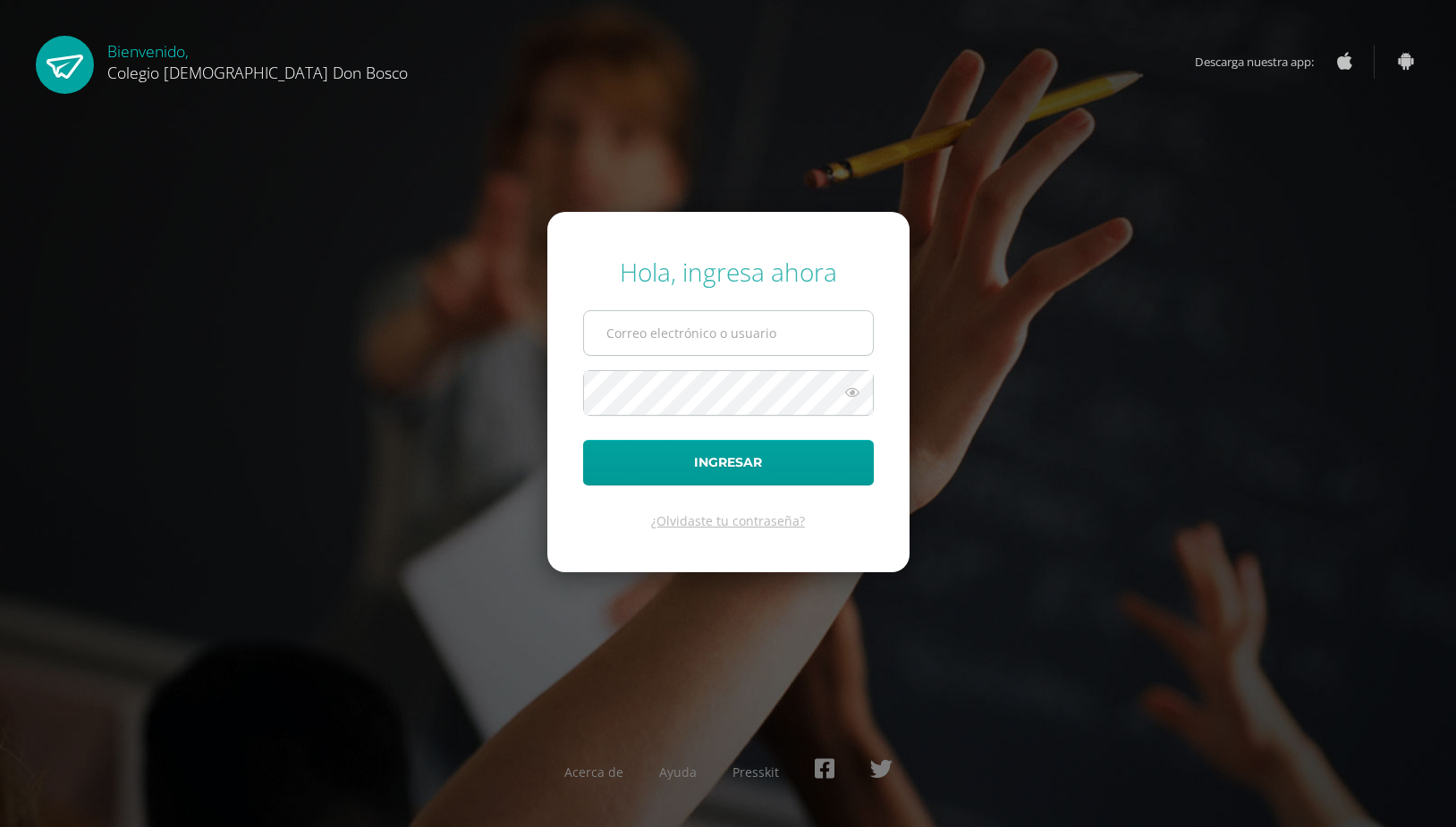
click at [645, 338] on input "text" at bounding box center [728, 333] width 288 height 43
type input "shernandez@donbosco.edu.gt"
click at [583, 440] on button "Ingresar" at bounding box center [728, 462] width 290 height 45
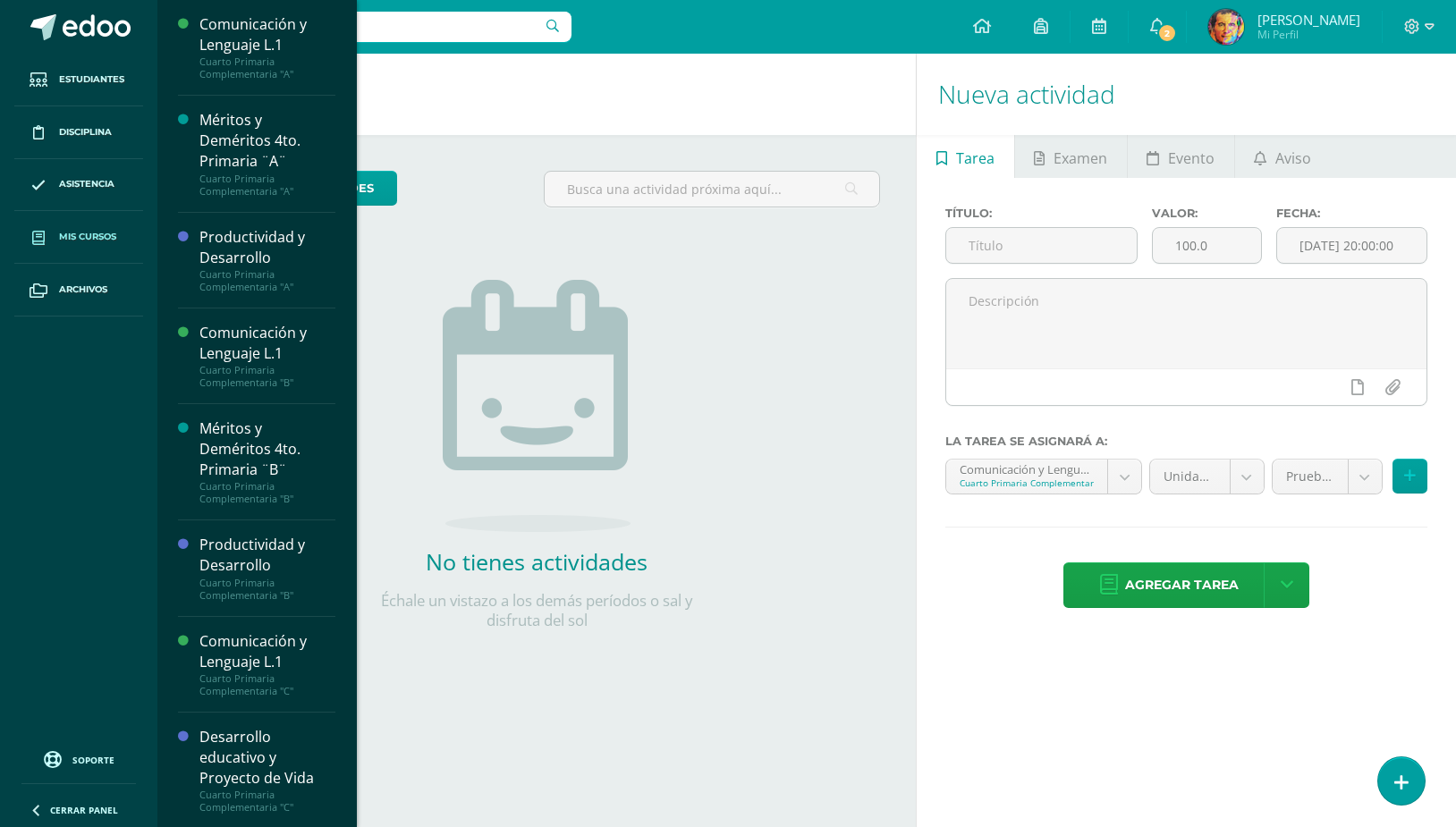
click at [87, 219] on link "Mis cursos" at bounding box center [78, 237] width 128 height 53
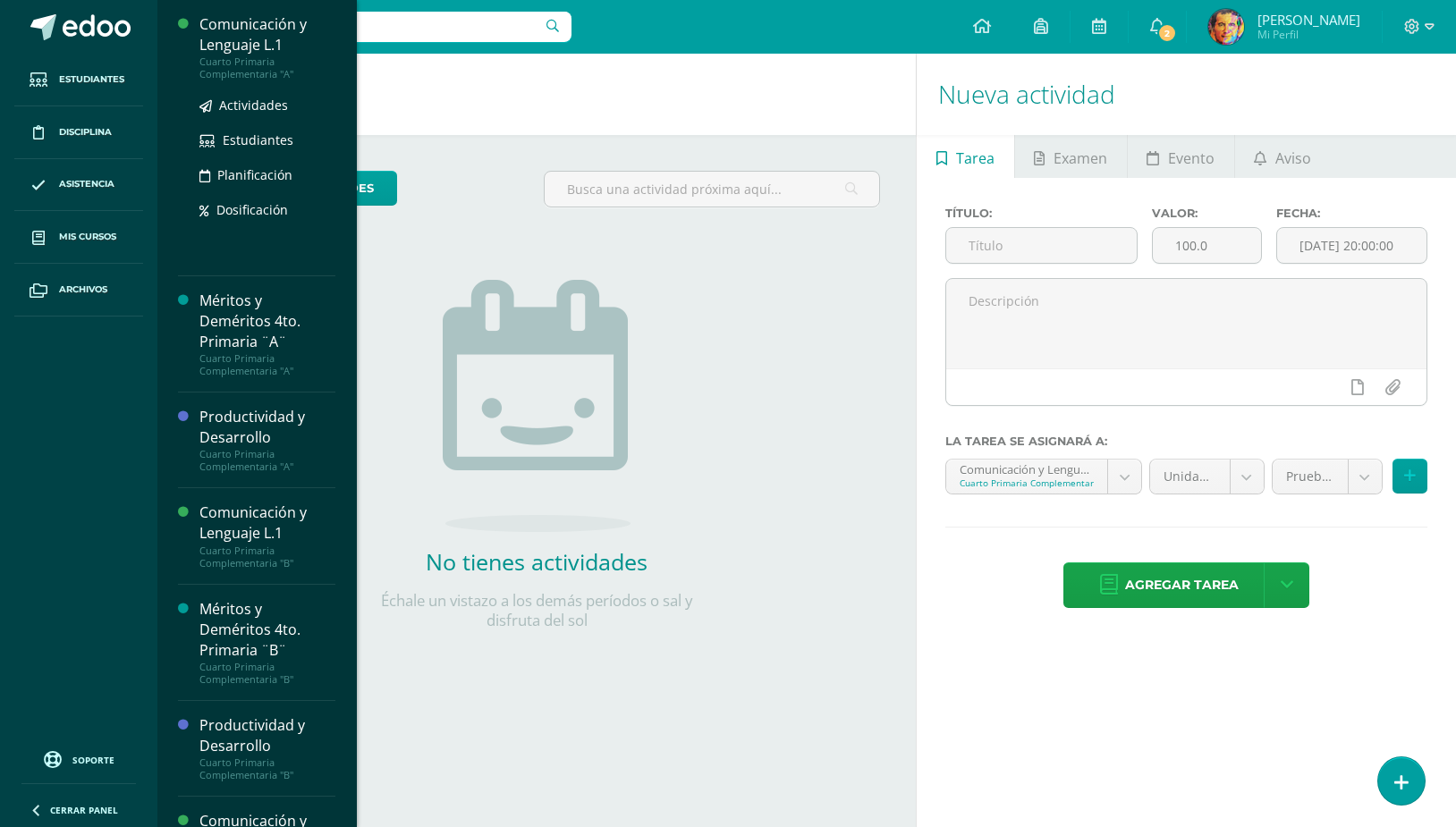
click at [250, 18] on div "Comunicación y Lenguaje L.1" at bounding box center [267, 35] width 136 height 41
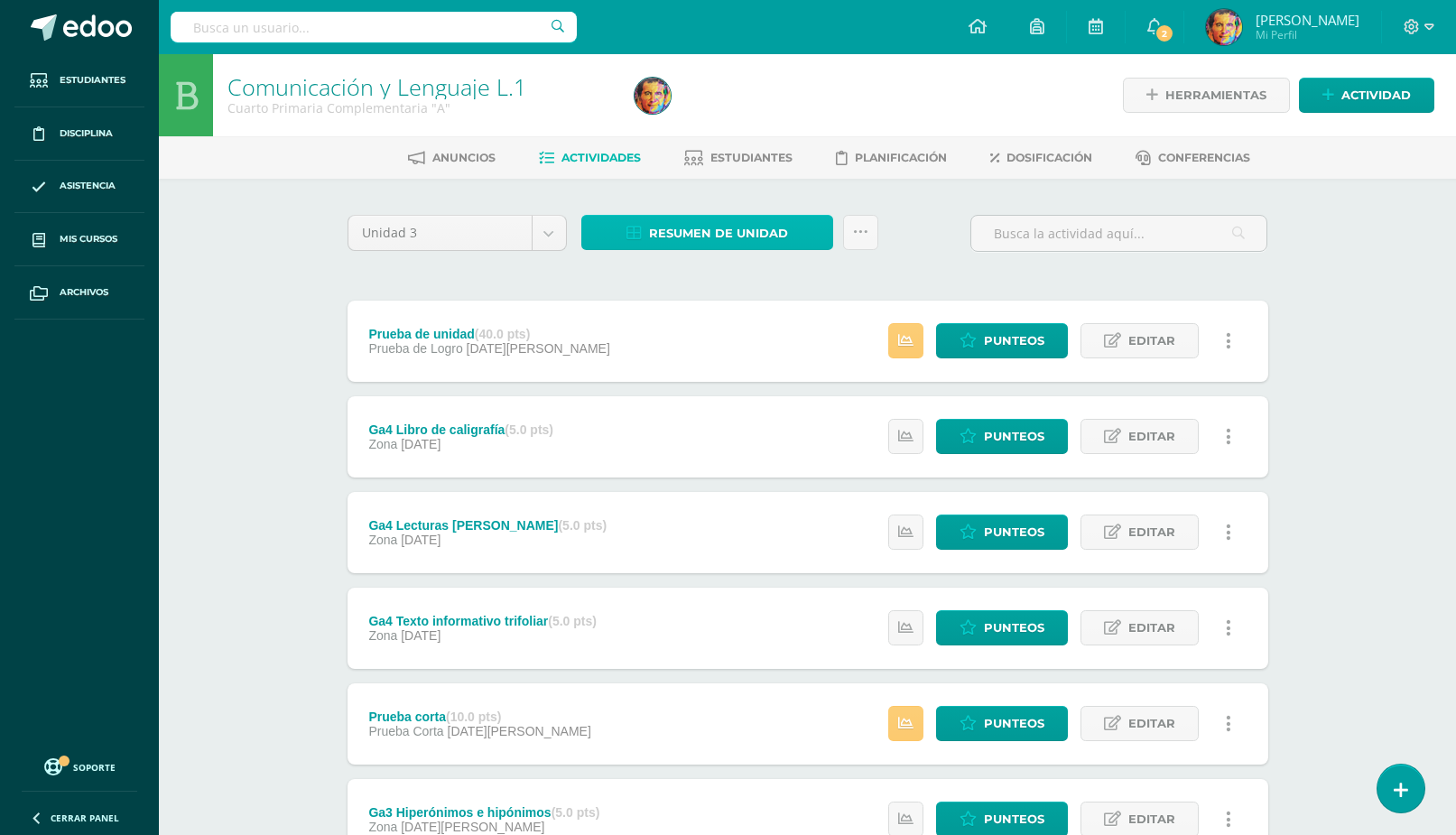
click at [688, 222] on span "Resumen de unidad" at bounding box center [718, 233] width 139 height 33
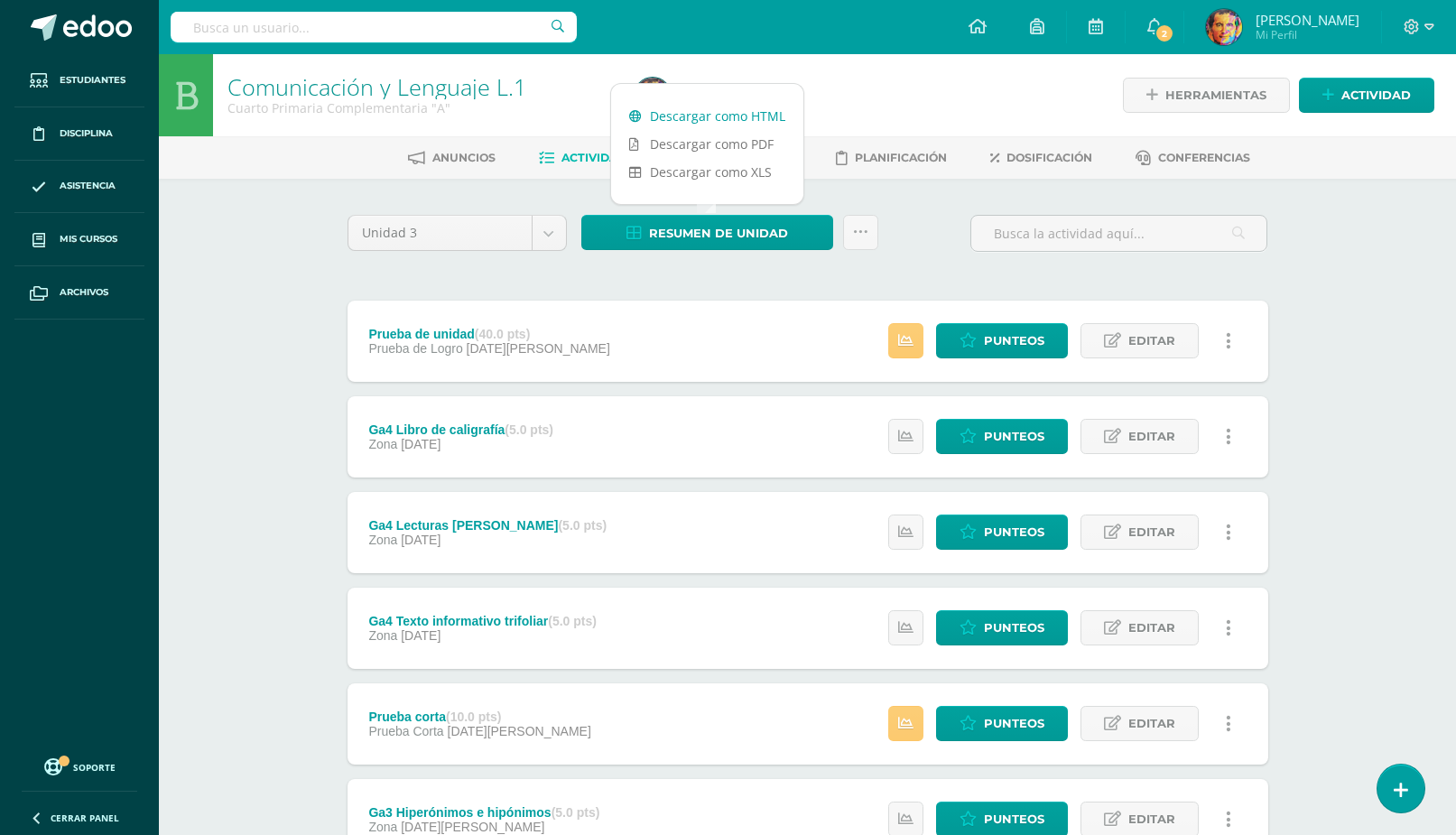
click at [684, 105] on link "Descargar como HTML" at bounding box center [706, 116] width 192 height 28
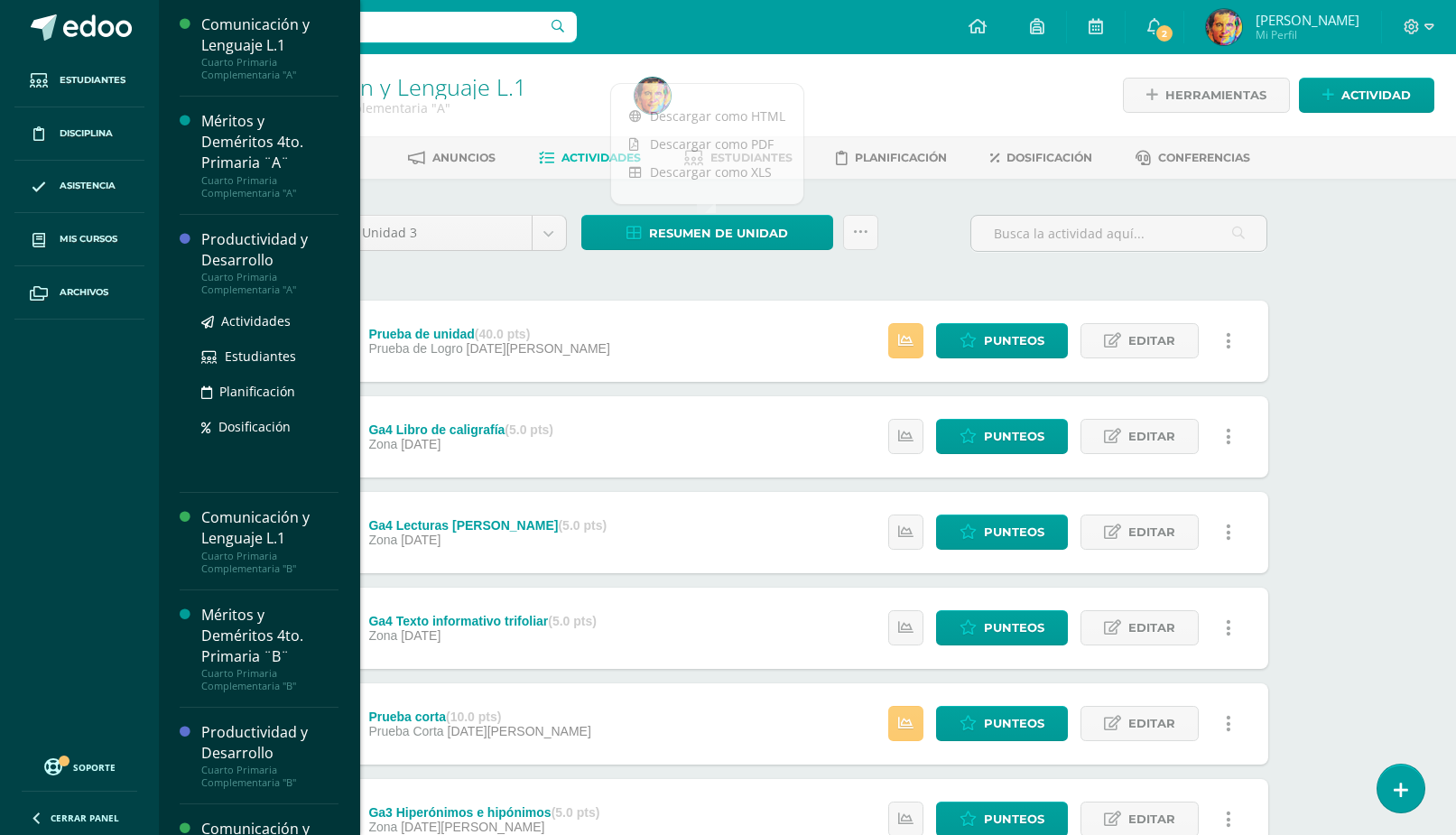
click at [247, 239] on div "Productividad y Desarrollo" at bounding box center [270, 249] width 137 height 42
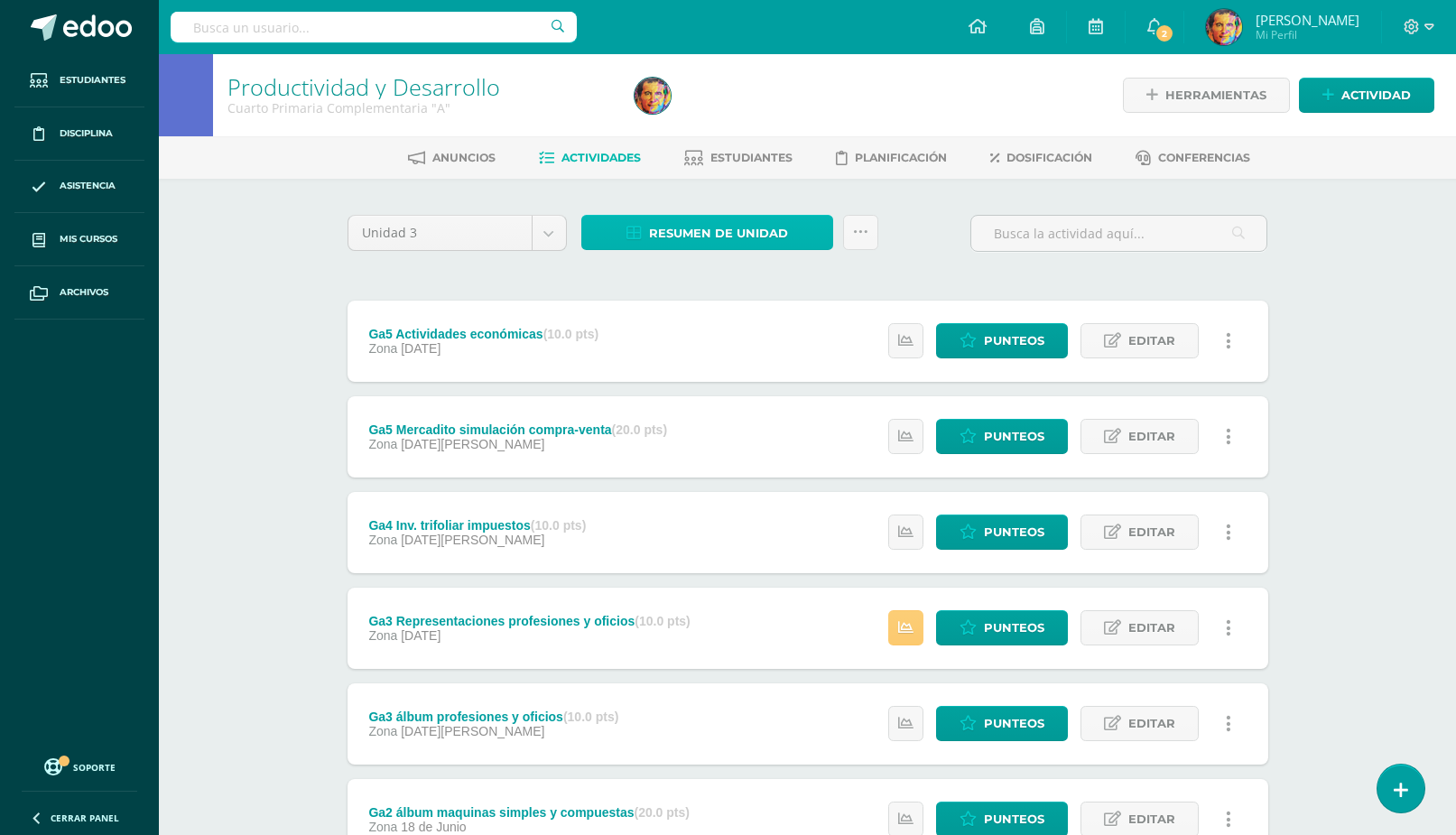
click at [722, 226] on span "Resumen de unidad" at bounding box center [718, 233] width 139 height 33
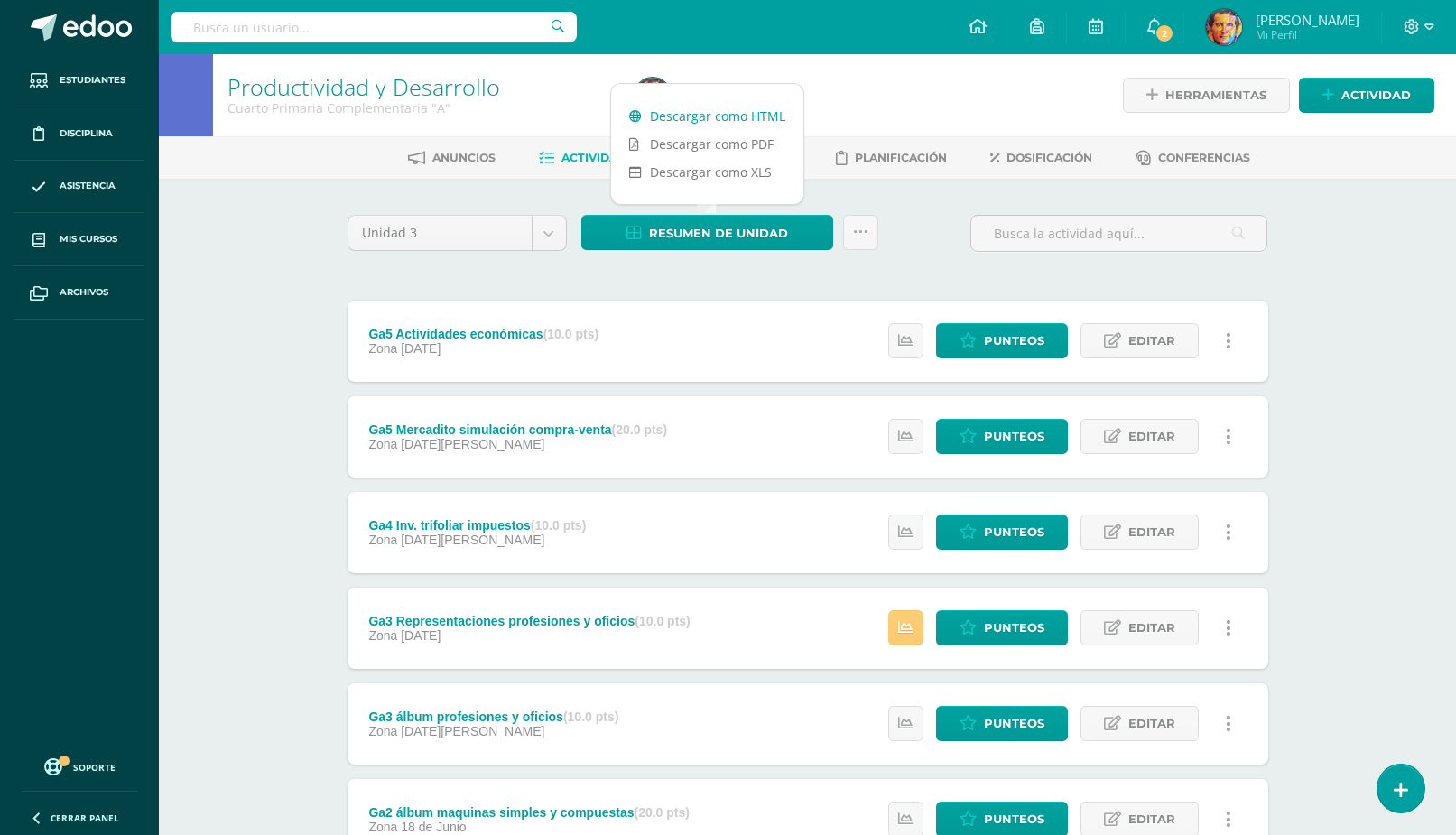
click at [709, 112] on link "Descargar como HTML" at bounding box center [706, 116] width 192 height 28
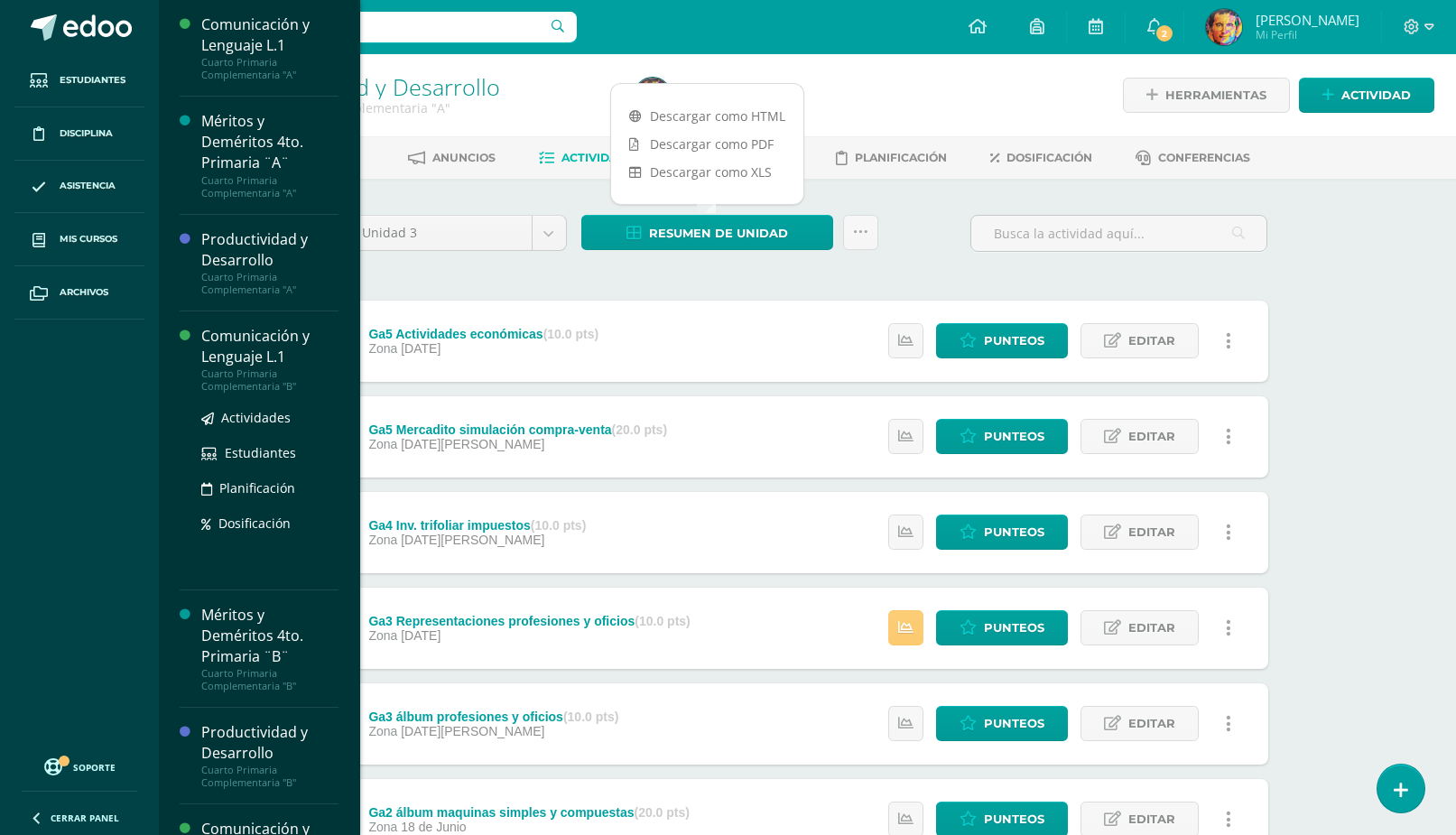
click at [233, 342] on div "Comunicación y Lenguaje L.1" at bounding box center [270, 347] width 137 height 42
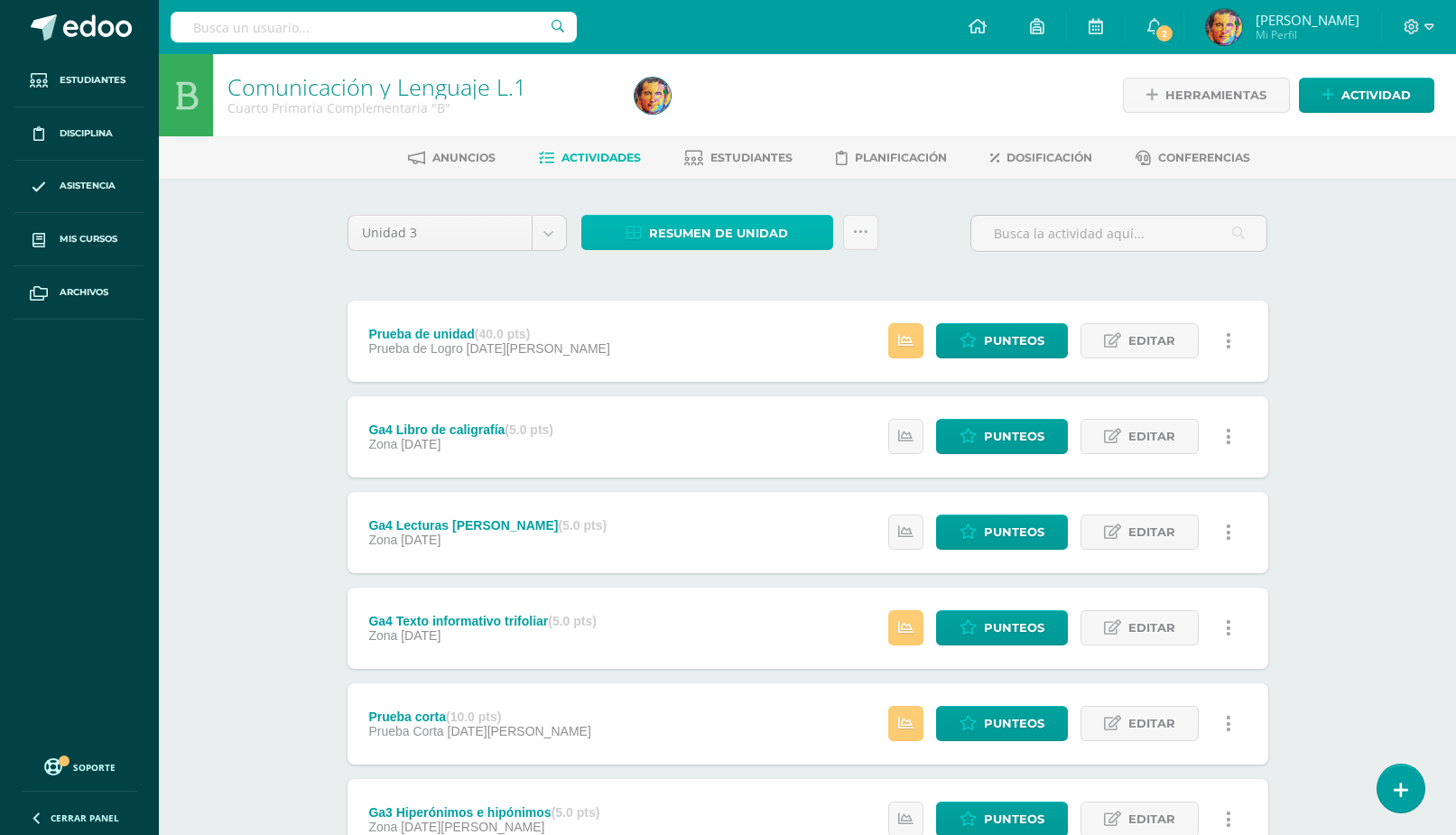
click at [729, 234] on span "Resumen de unidad" at bounding box center [718, 233] width 139 height 33
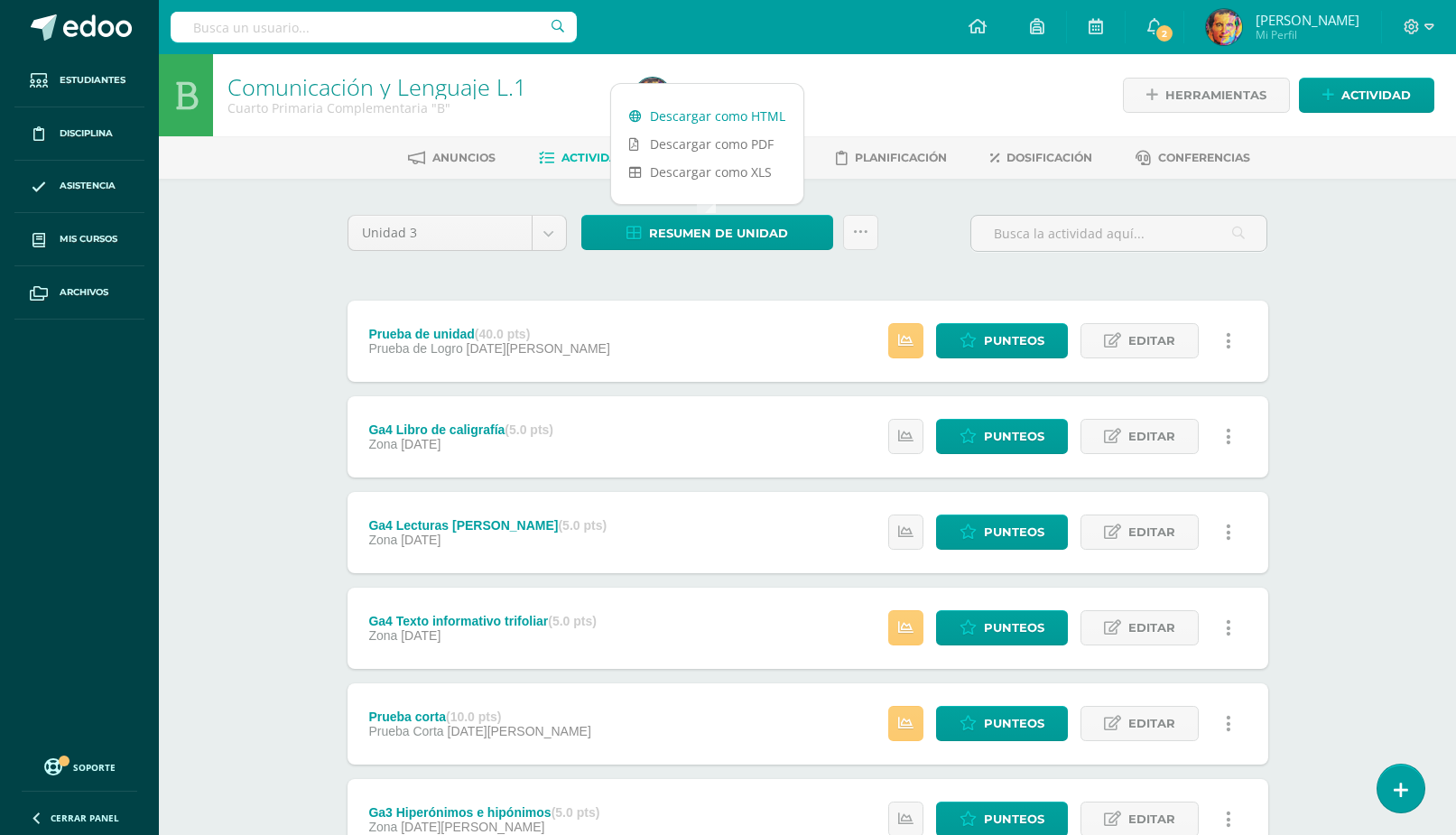
click at [715, 115] on link "Descargar como HTML" at bounding box center [706, 116] width 192 height 28
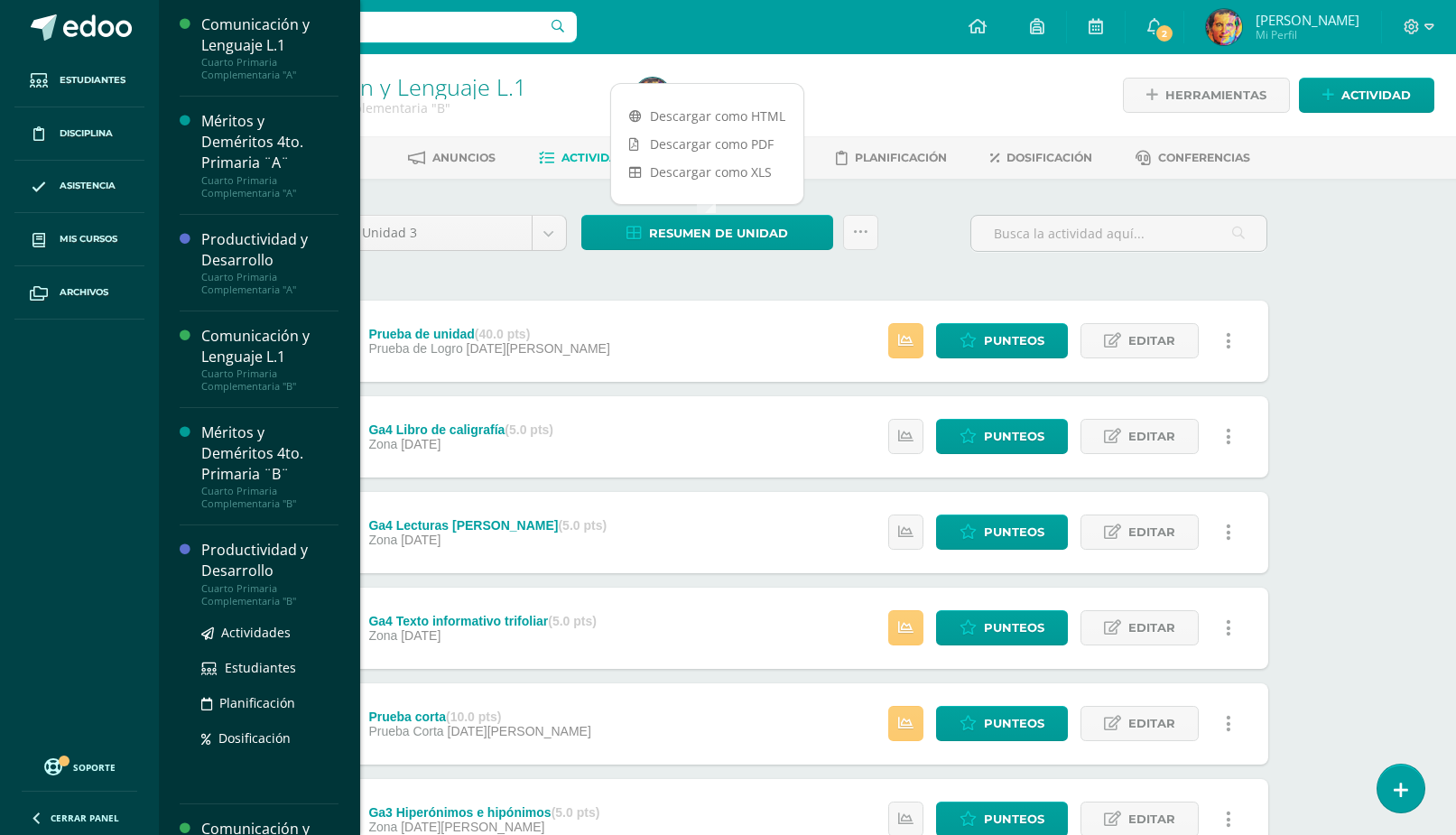
click at [248, 553] on div "Productividad y Desarrollo" at bounding box center [270, 560] width 137 height 42
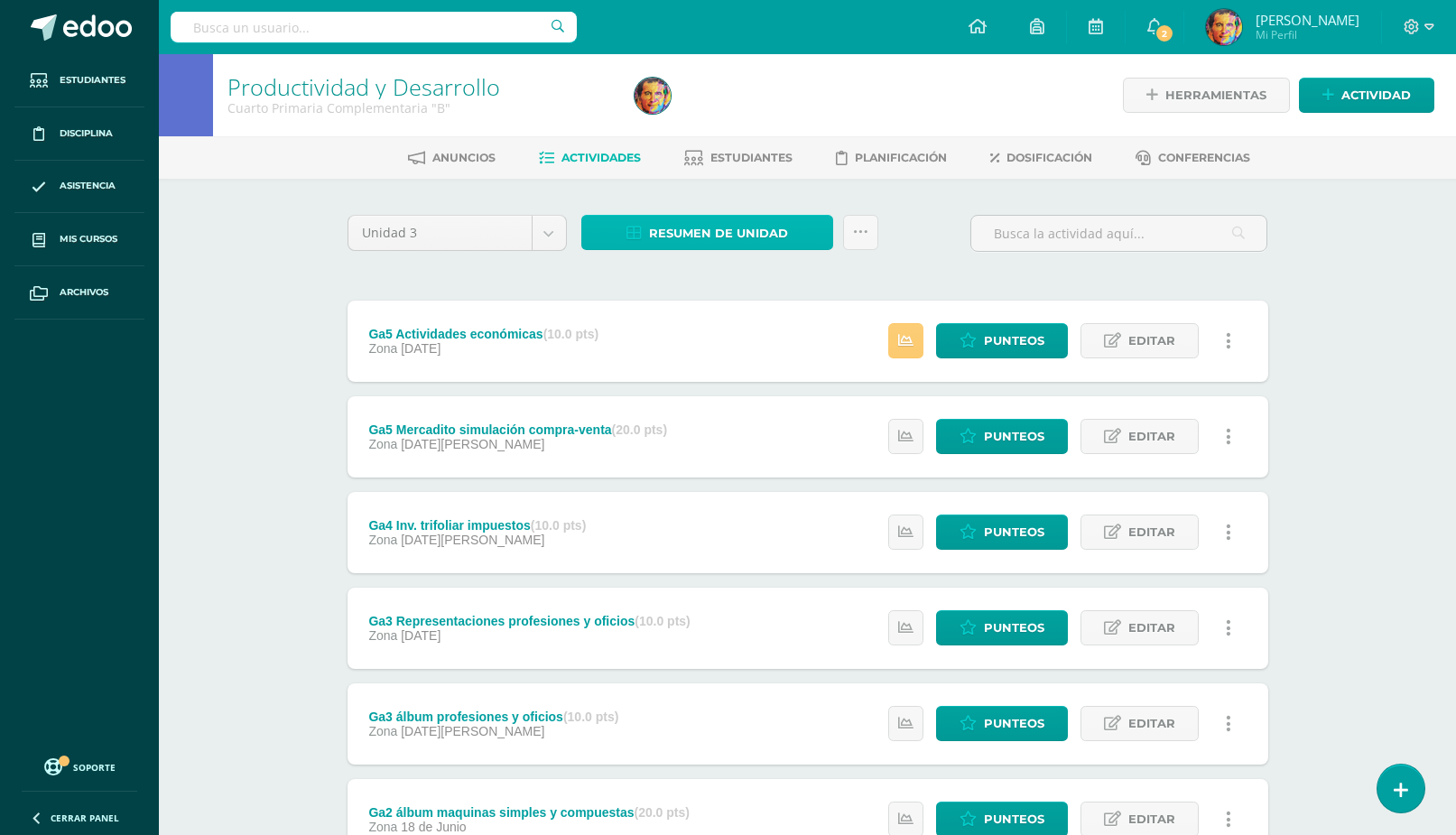
click at [779, 231] on span "Resumen de unidad" at bounding box center [718, 233] width 139 height 33
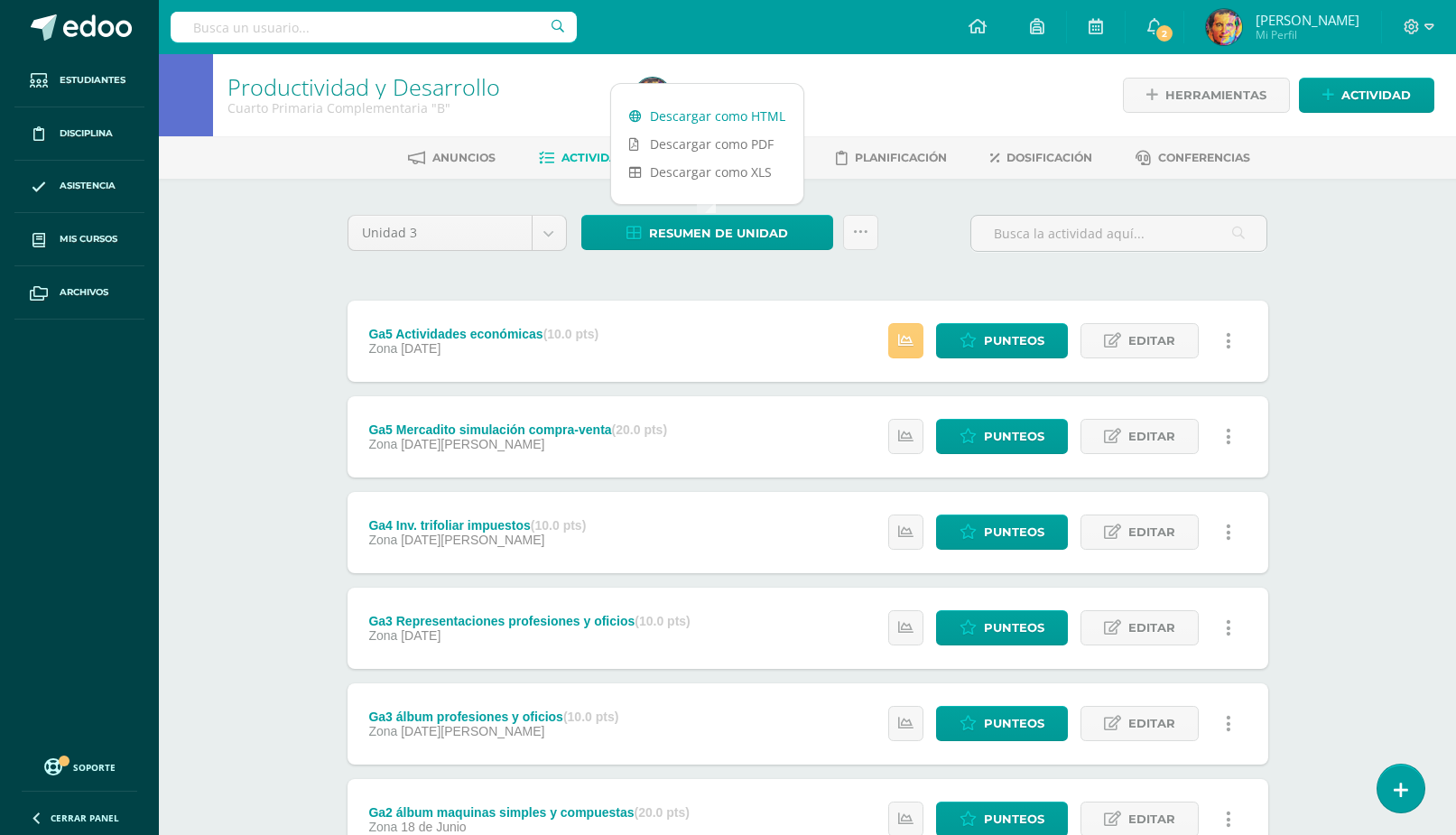
click at [691, 119] on link "Descargar como HTML" at bounding box center [706, 116] width 192 height 28
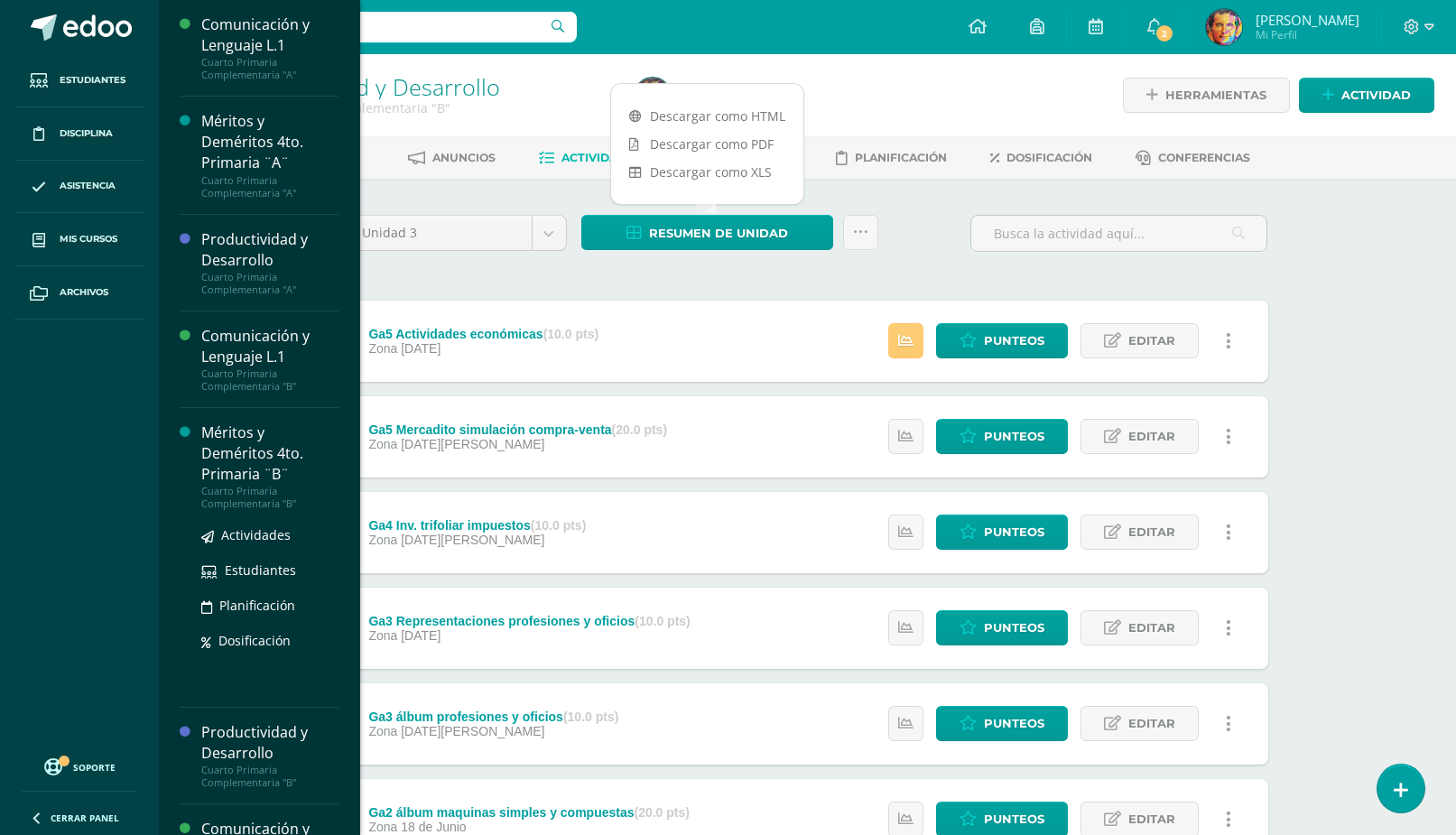
scroll to position [180, 0]
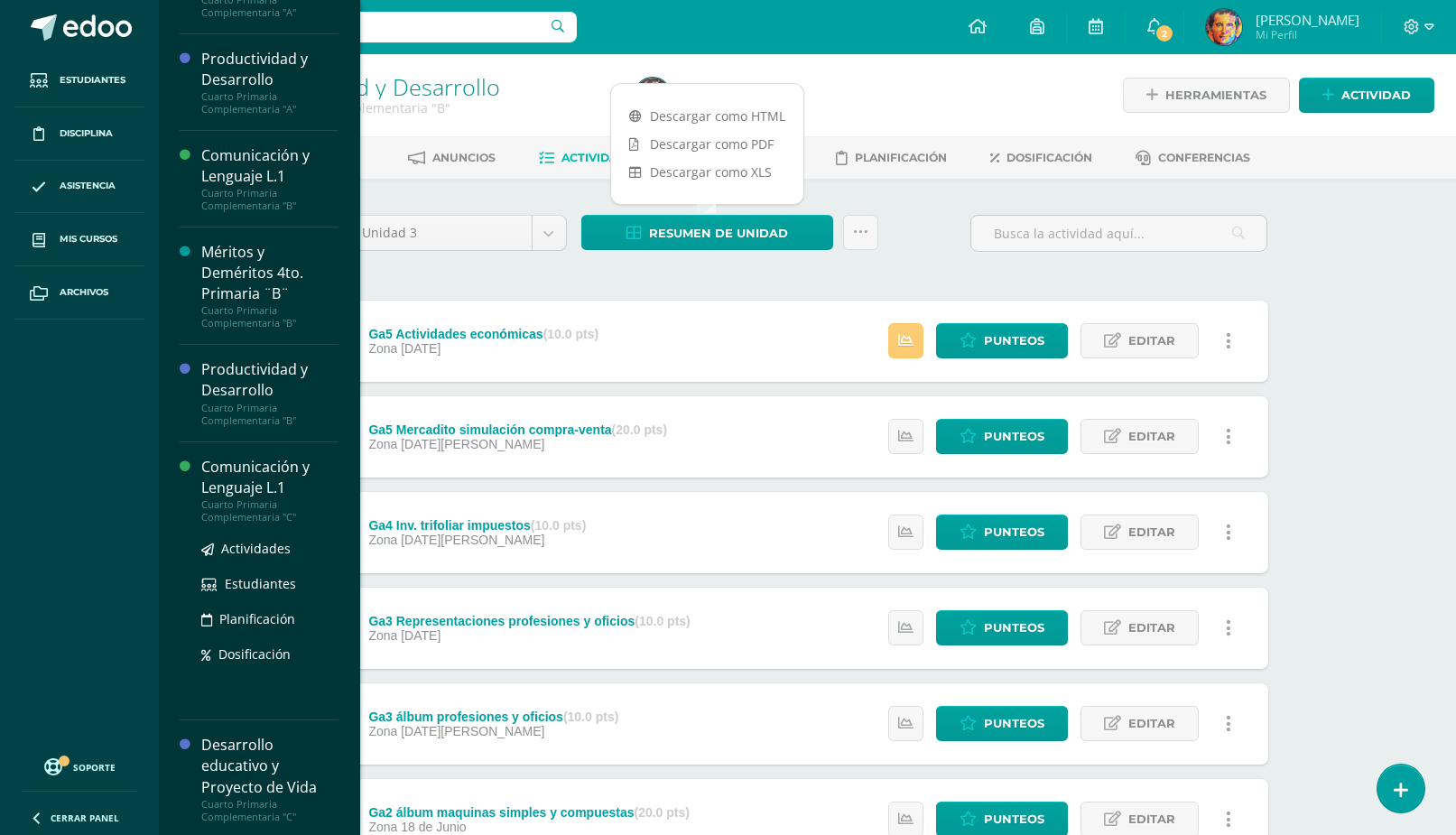
click at [254, 471] on div "Comunicación y Lenguaje L.1" at bounding box center [270, 477] width 137 height 42
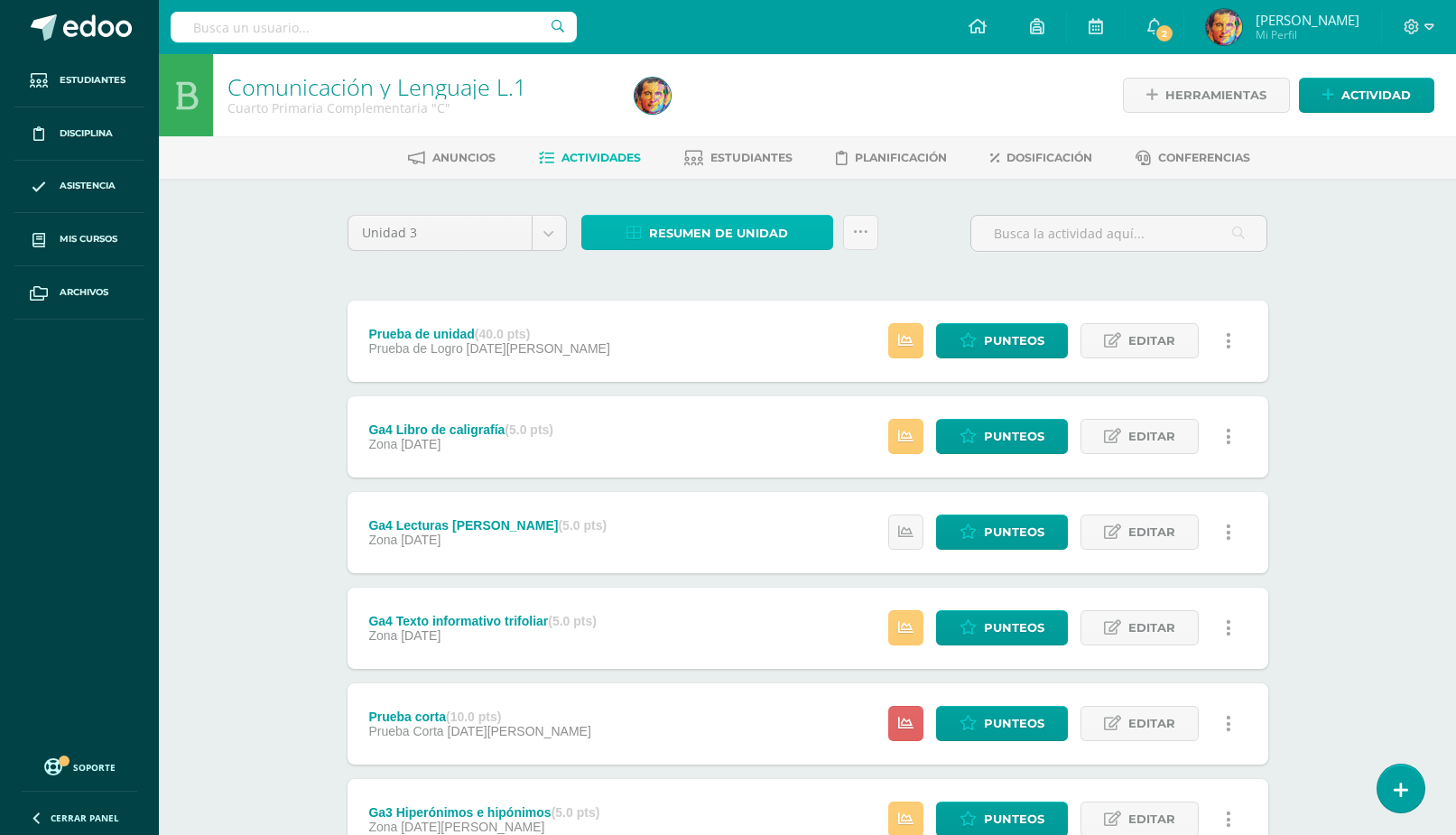
click at [757, 238] on span "Resumen de unidad" at bounding box center [718, 233] width 139 height 33
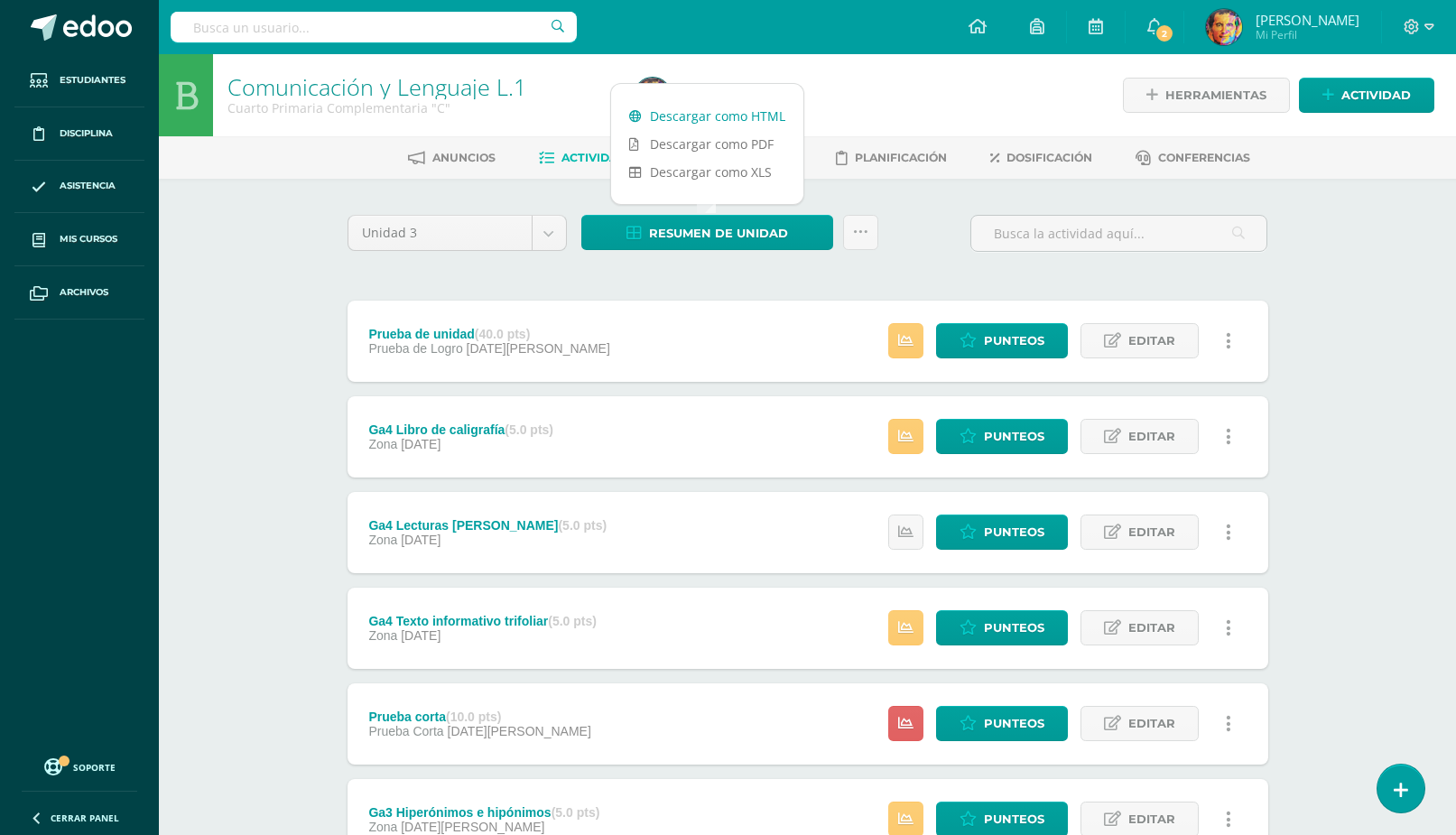
click at [725, 116] on link "Descargar como HTML" at bounding box center [706, 116] width 192 height 28
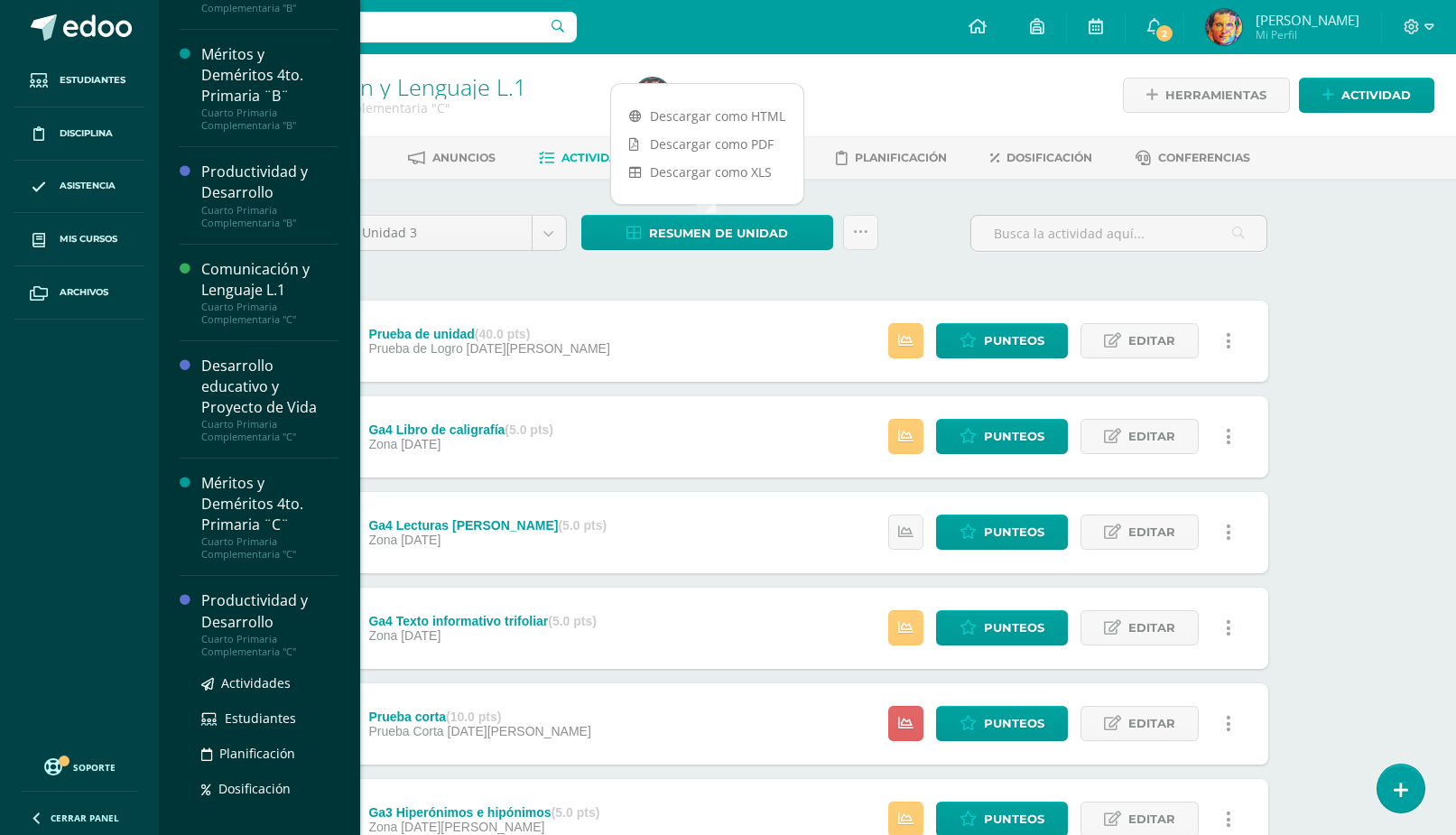
scroll to position [399, 0]
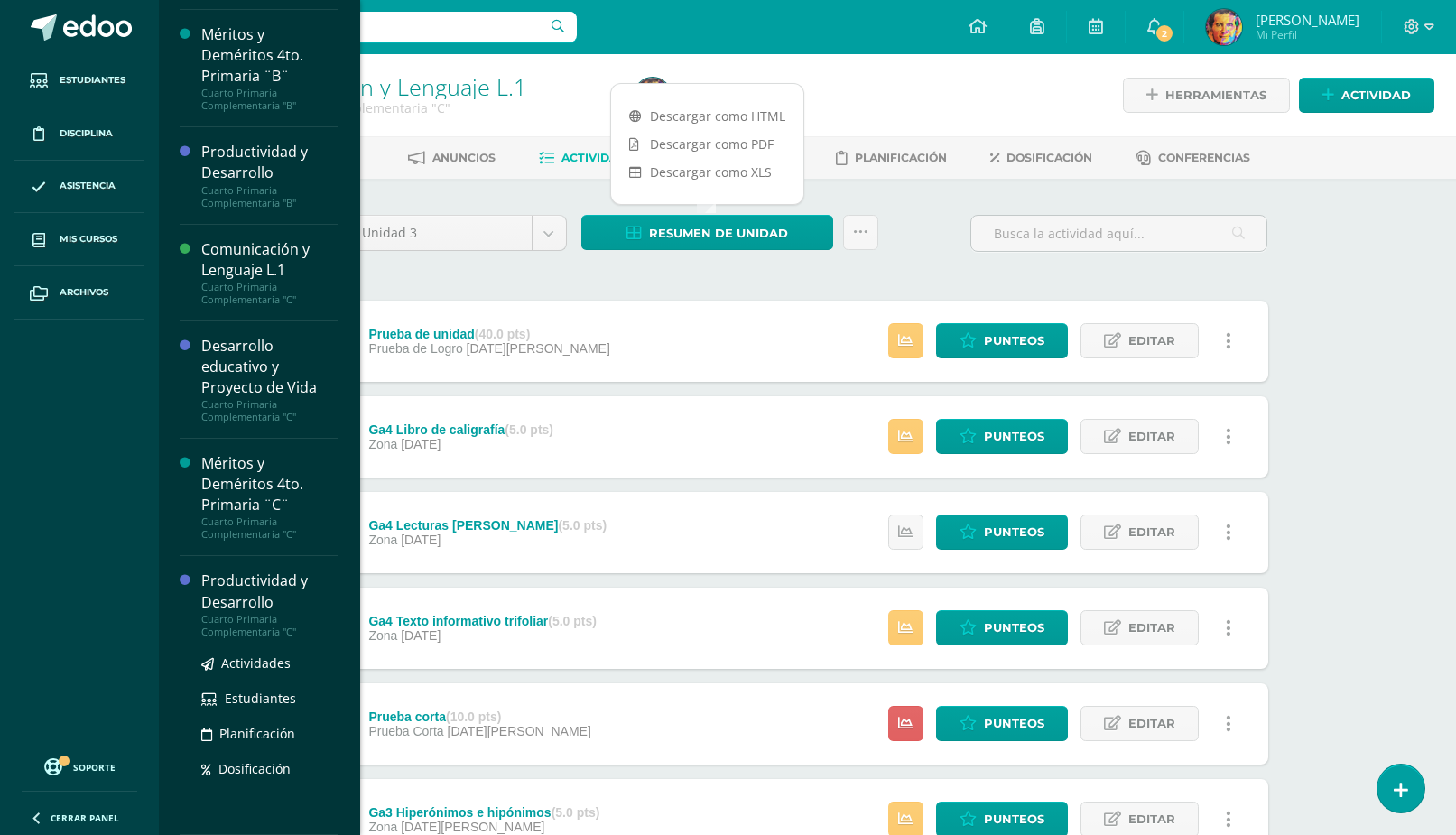
click at [239, 583] on div "Productividad y Desarrollo" at bounding box center [270, 591] width 137 height 42
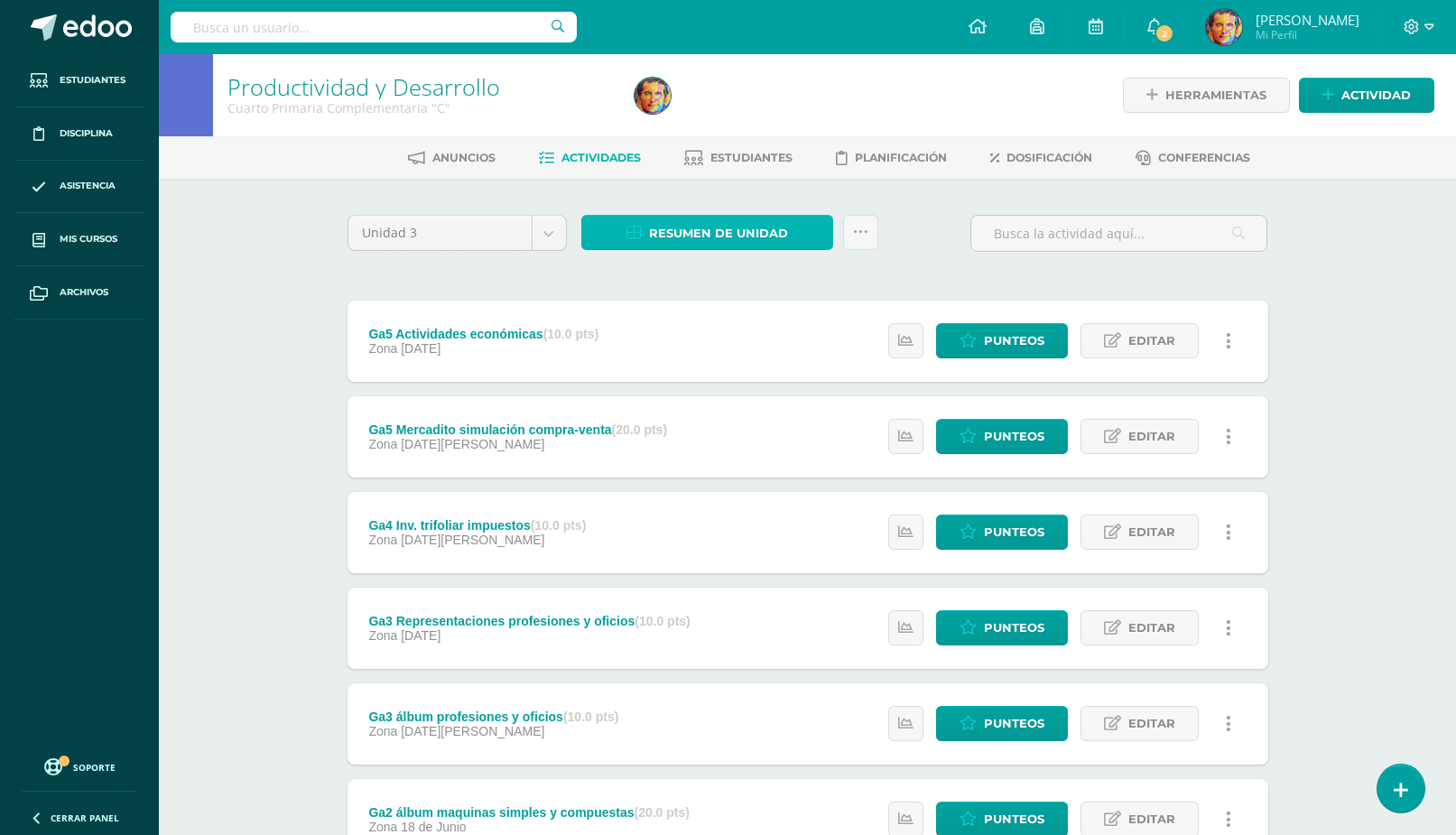
click at [725, 241] on span "Resumen de unidad" at bounding box center [718, 233] width 139 height 33
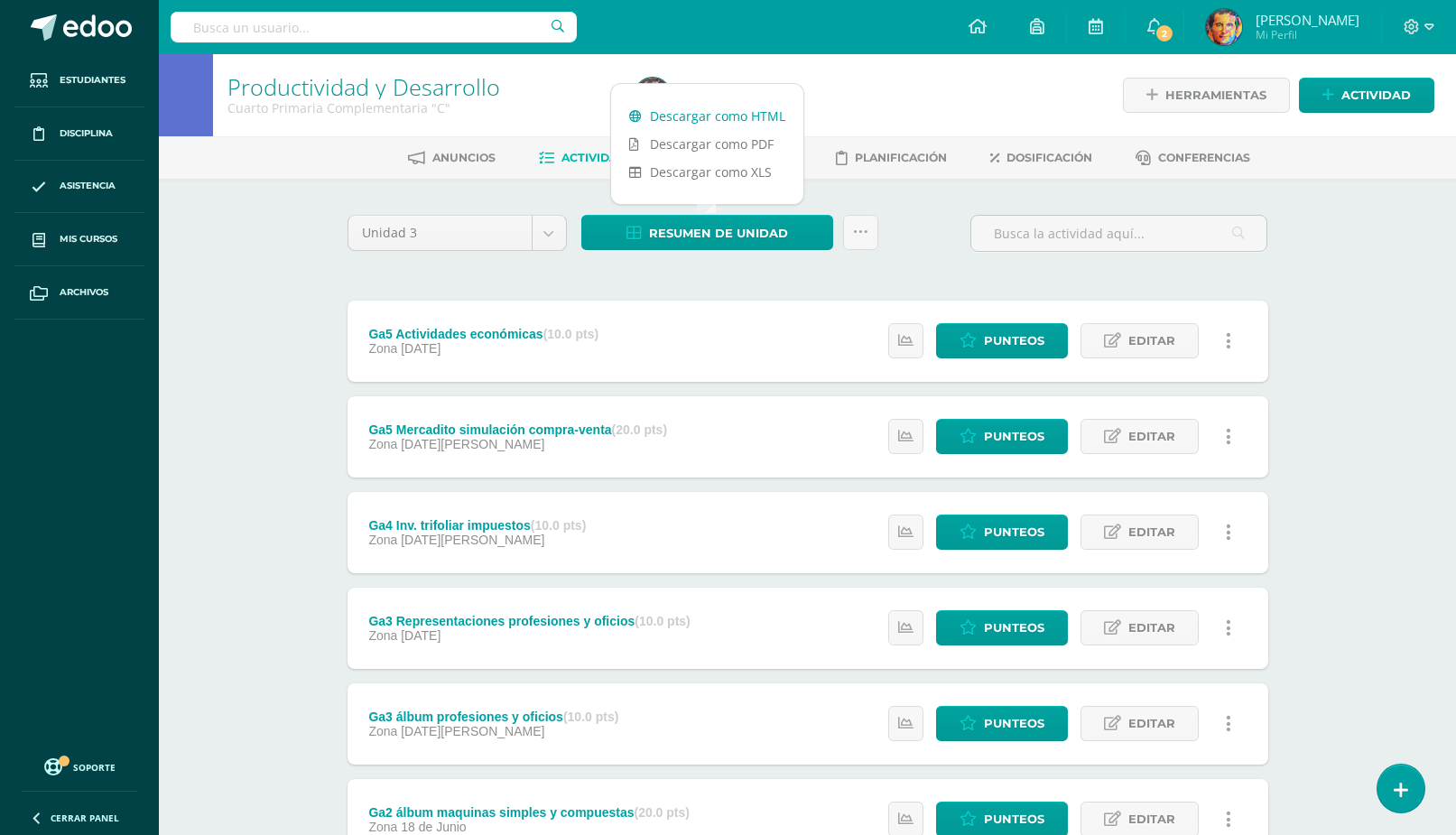
click at [738, 112] on link "Descargar como HTML" at bounding box center [706, 116] width 192 height 28
click at [984, 31] on icon at bounding box center [977, 26] width 19 height 17
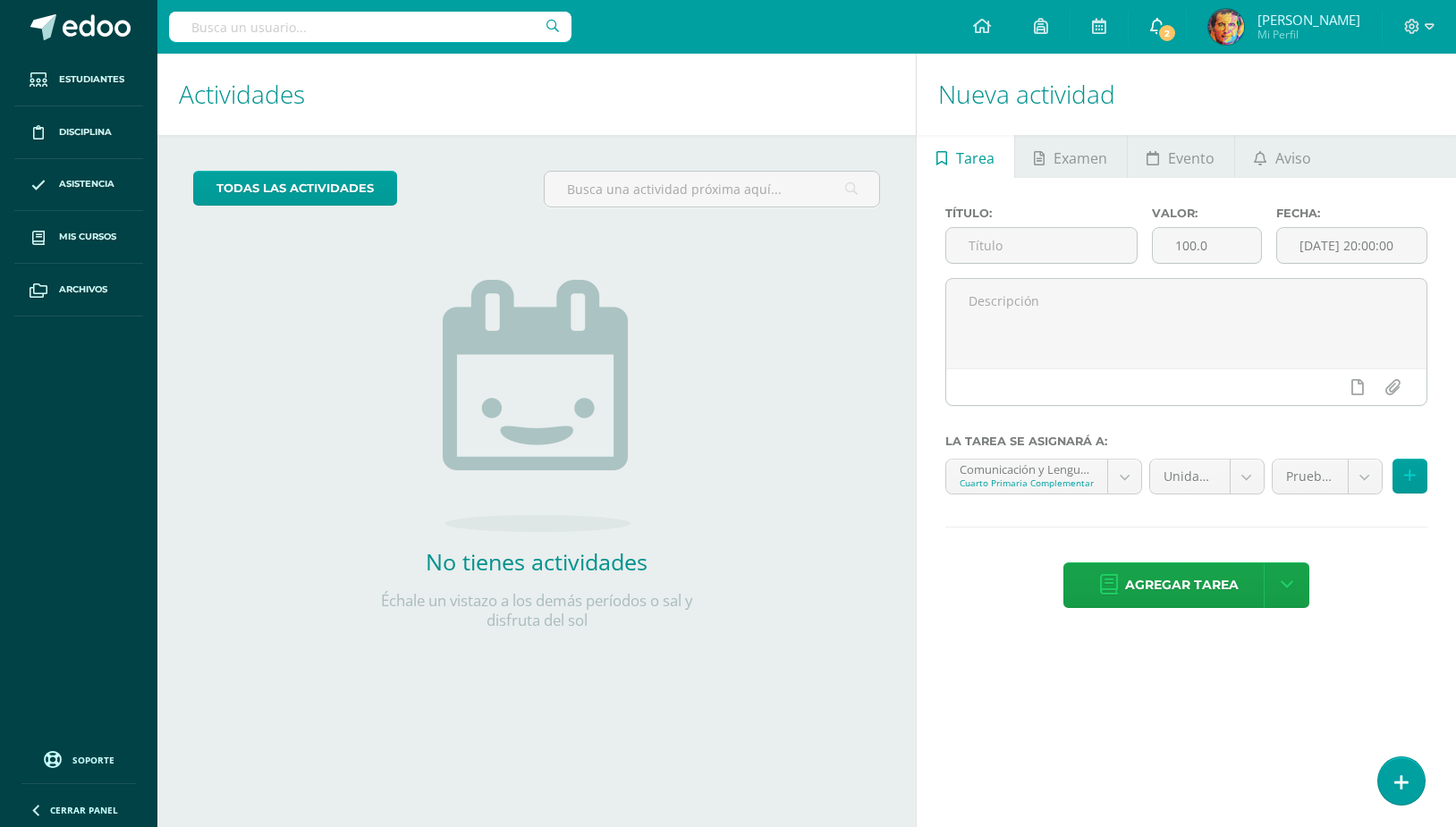
click at [1174, 30] on span "2" at bounding box center [1167, 33] width 19 height 19
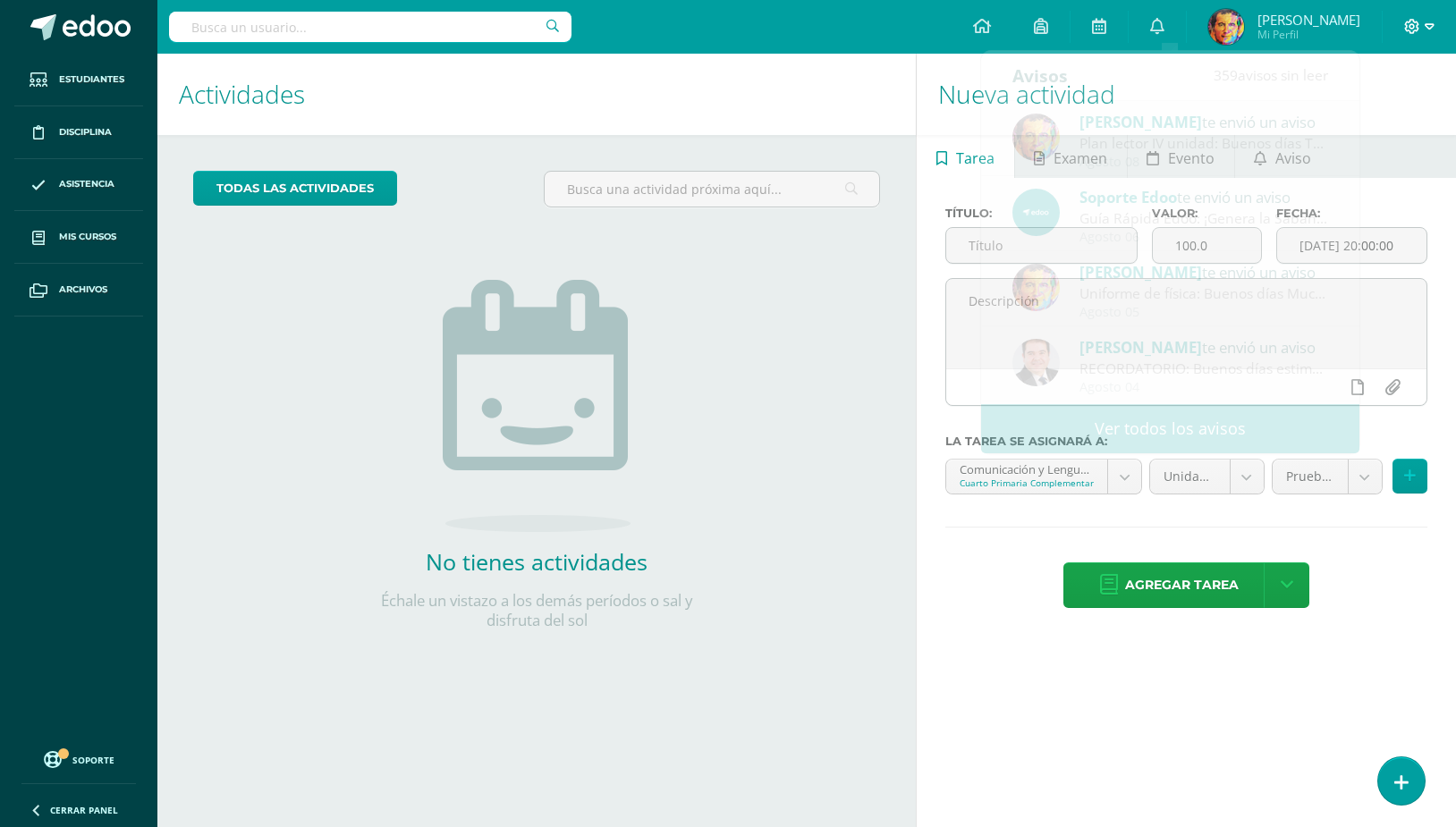
click at [1425, 27] on icon at bounding box center [1429, 26] width 10 height 16
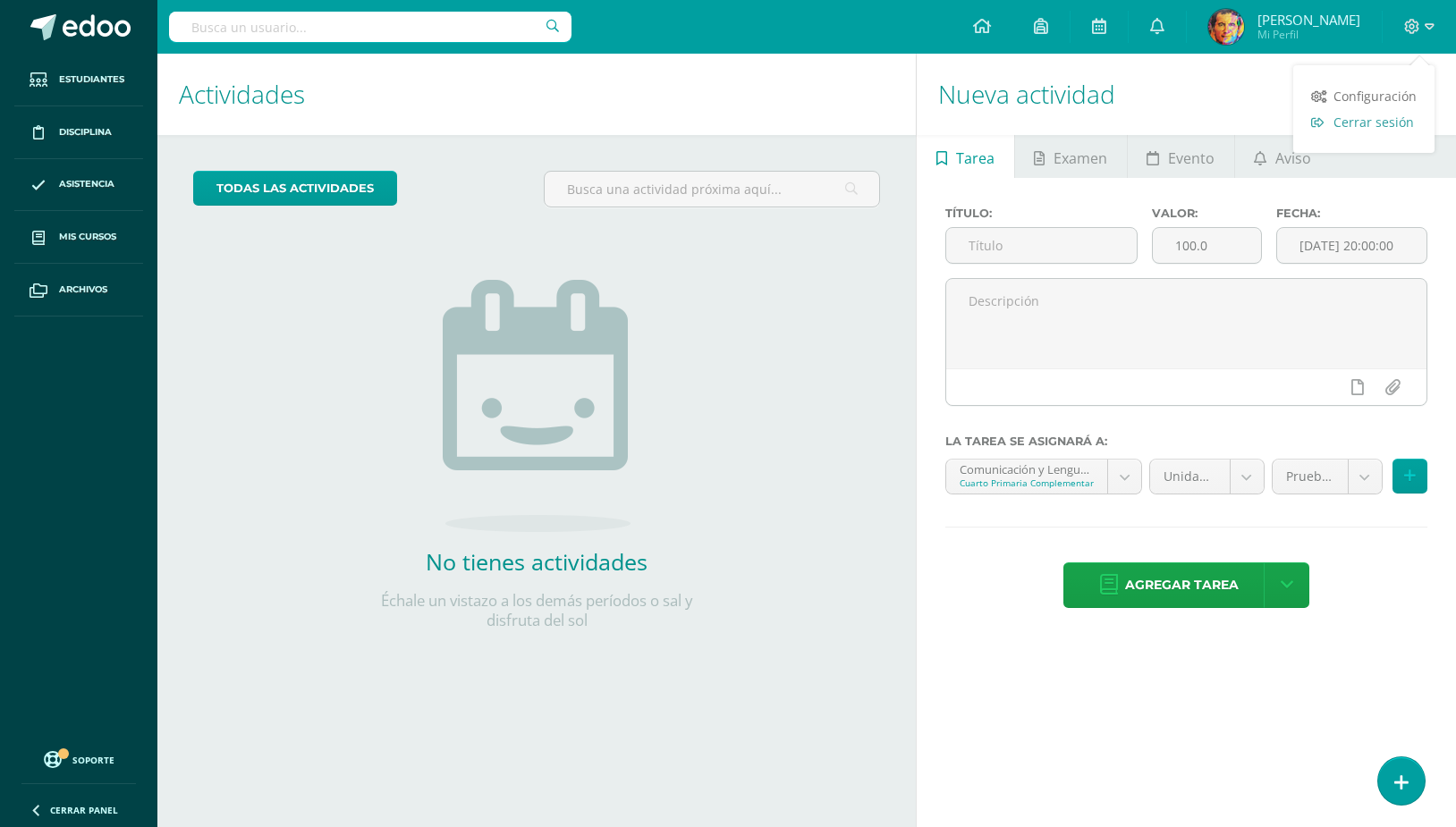
click at [1378, 124] on span "Cerrar sesión" at bounding box center [1373, 123] width 80 height 17
